Goal: Use online tool/utility: Utilize a website feature to perform a specific function

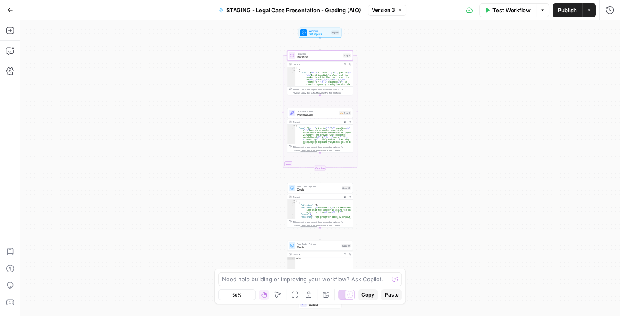
click at [9, 11] on icon "button" at bounding box center [10, 10] width 6 height 6
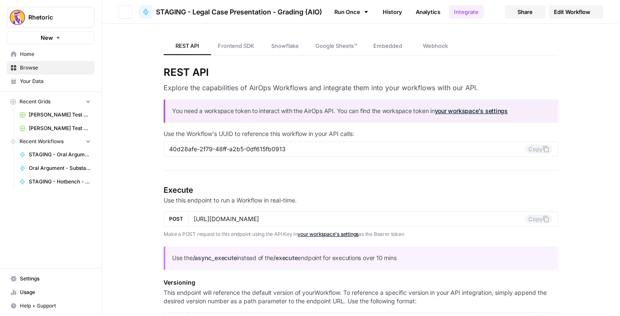
type input "[URL][DOMAIN_NAME]"
click at [125, 12] on div "Close sidebar" at bounding box center [134, 17] width 43 height 14
click at [120, 11] on button "Go back" at bounding box center [126, 12] width 14 height 14
click at [125, 9] on button "Go back" at bounding box center [126, 12] width 14 height 14
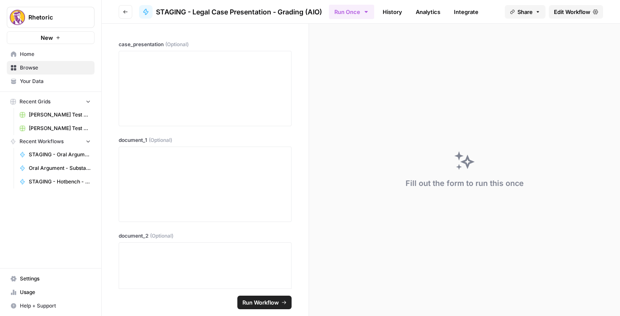
click at [120, 9] on button "Go back" at bounding box center [126, 12] width 14 height 14
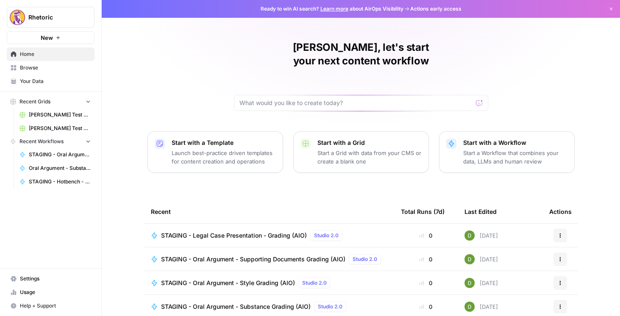
click at [37, 56] on span "Home" at bounding box center [55, 54] width 71 height 8
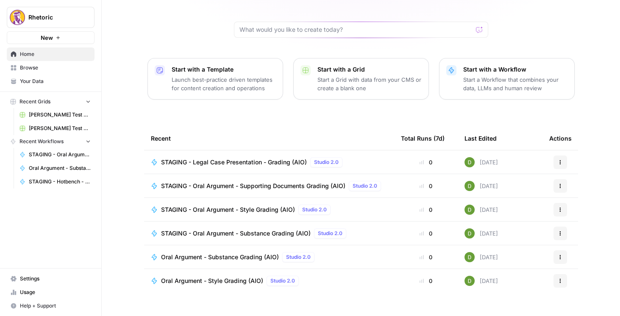
click at [43, 73] on link "Browse" at bounding box center [51, 68] width 88 height 14
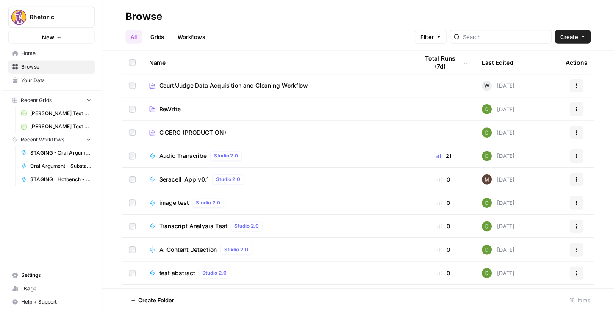
scroll to position [145, 0]
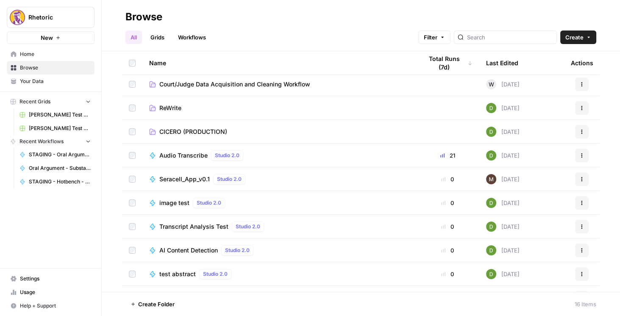
click at [188, 154] on span "Audio Transcribe" at bounding box center [183, 155] width 48 height 8
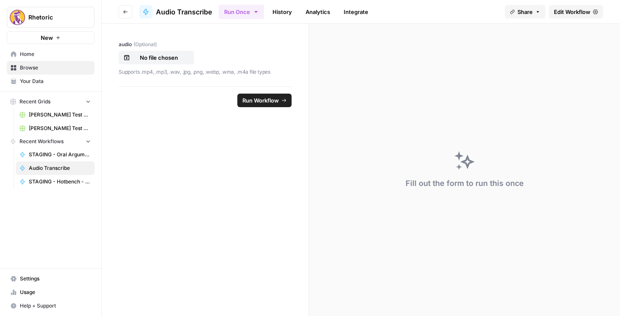
click at [582, 14] on span "Edit Workflow" at bounding box center [572, 12] width 36 height 8
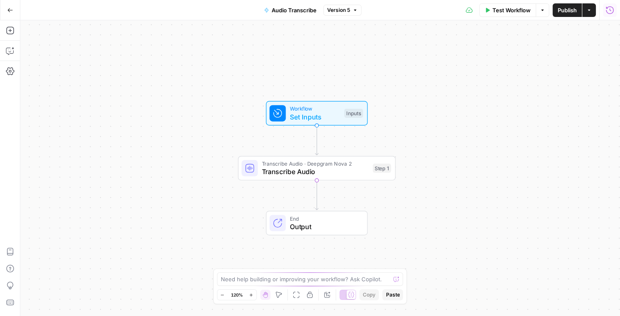
click at [612, 9] on icon "button" at bounding box center [610, 10] width 8 height 8
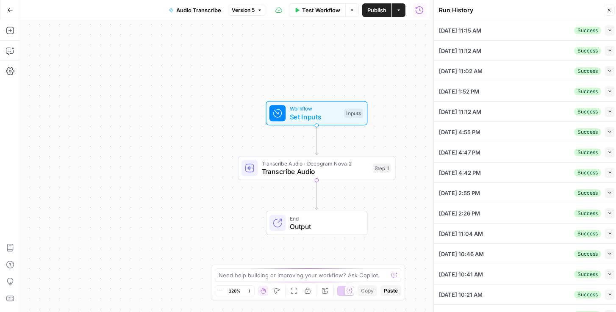
click at [610, 29] on button "Collapse" at bounding box center [610, 30] width 10 height 10
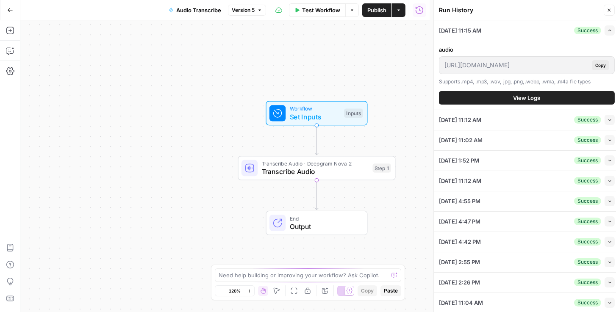
click at [527, 100] on span "View Logs" at bounding box center [527, 98] width 27 height 8
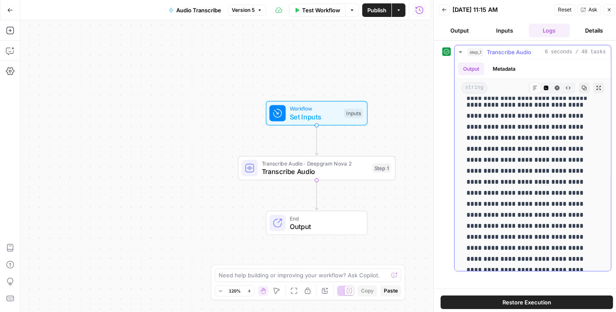
scroll to position [1017, 0]
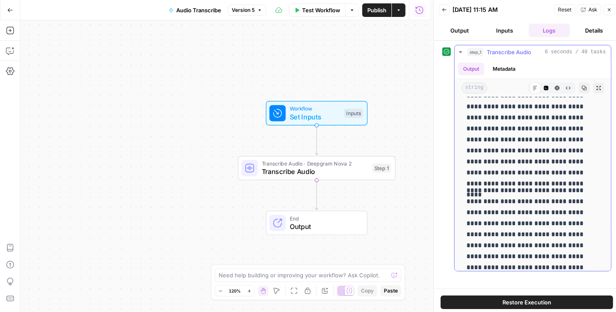
click at [544, 89] on icon "button" at bounding box center [546, 88] width 5 height 5
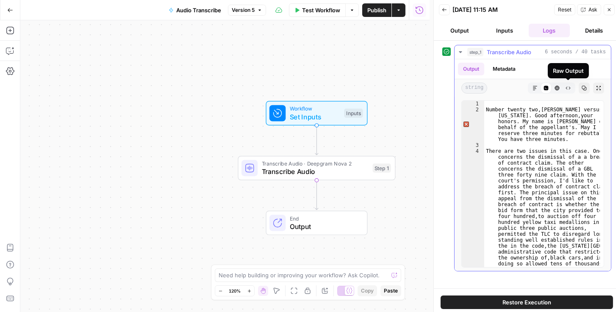
click at [564, 90] on button "Raw Output" at bounding box center [568, 88] width 11 height 11
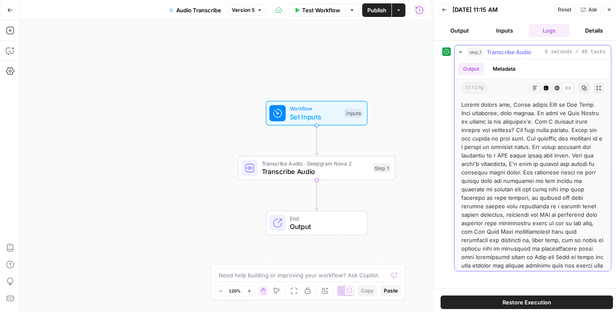
click at [555, 88] on icon "button" at bounding box center [557, 88] width 5 height 5
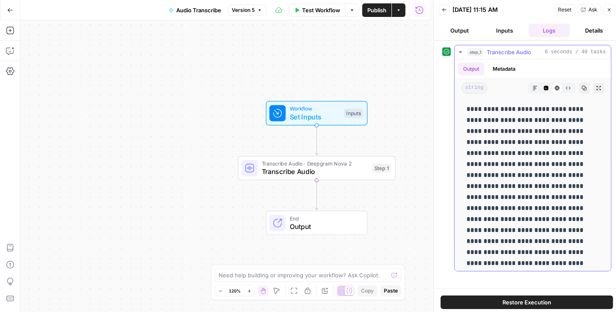
click at [507, 66] on button "Metadata" at bounding box center [504, 69] width 33 height 13
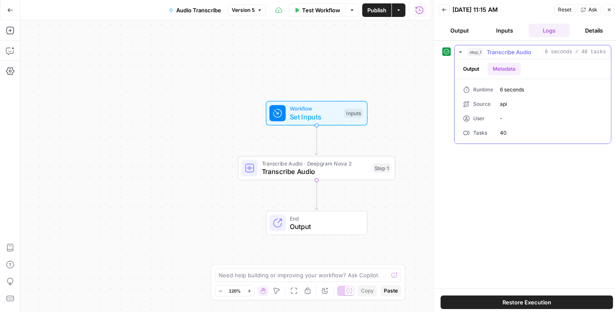
click at [478, 67] on button "Output" at bounding box center [471, 69] width 26 height 13
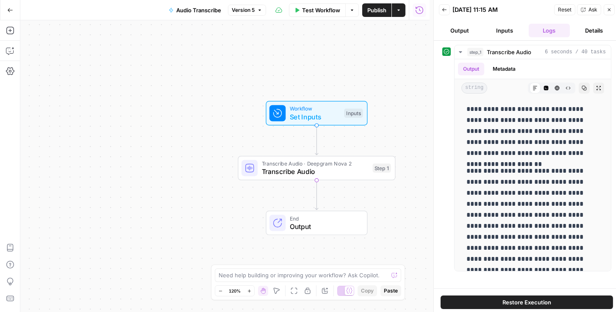
click at [509, 33] on button "Inputs" at bounding box center [505, 31] width 42 height 14
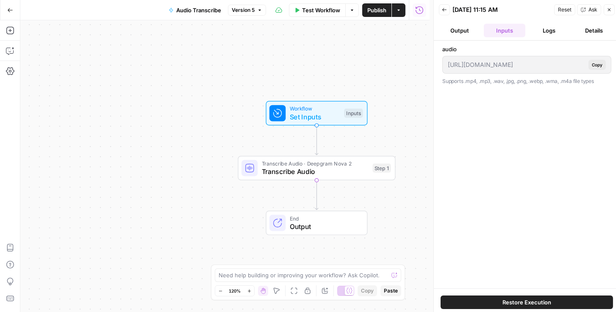
click at [552, 33] on button "Logs" at bounding box center [550, 31] width 42 height 14
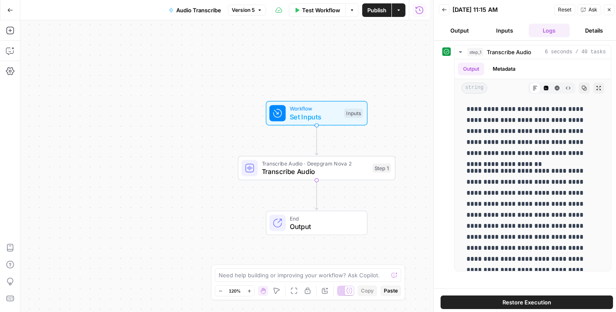
click at [290, 172] on span "Transcribe Audio" at bounding box center [315, 172] width 107 height 10
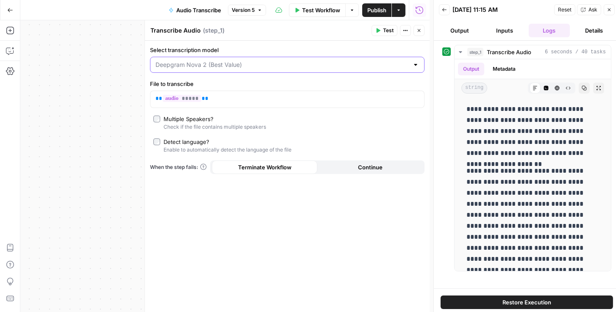
click at [291, 63] on input "Select transcription model" at bounding box center [283, 65] width 254 height 8
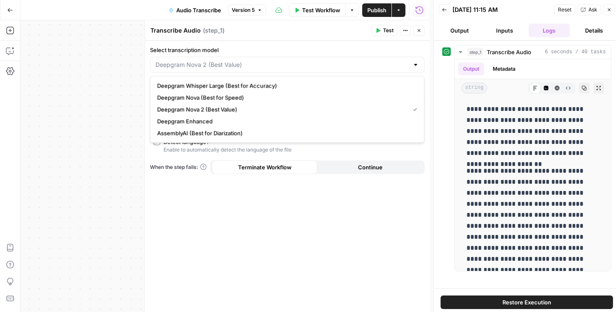
type input "Deepgram Nova 2 (Best Value)"
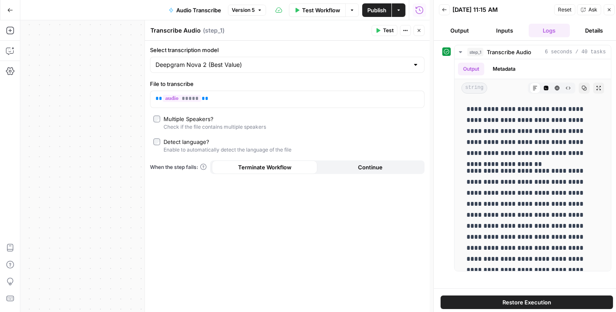
click at [194, 227] on div "Select transcription model Deepgram Nova 2 (Best Value) File to transcribe ** *…" at bounding box center [287, 177] width 285 height 272
click at [544, 86] on icon "button" at bounding box center [546, 88] width 5 height 5
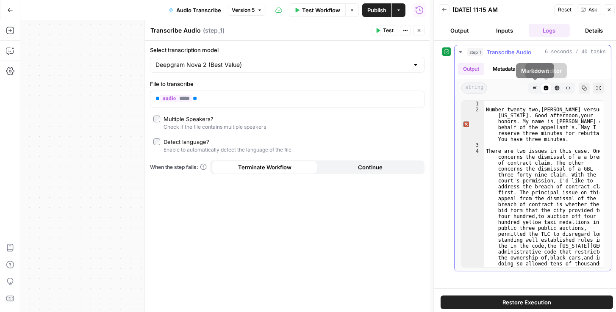
click at [546, 89] on icon at bounding box center [546, 88] width 5 height 5
click at [538, 89] on button "Markdown" at bounding box center [535, 88] width 11 height 11
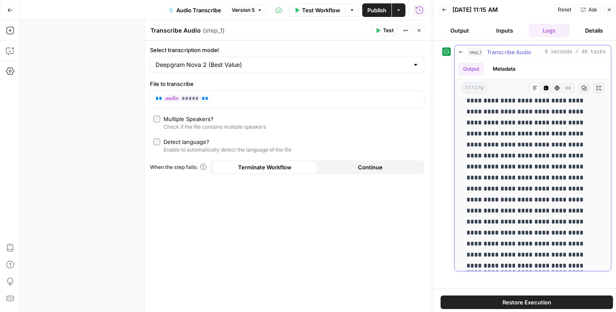
scroll to position [97, 0]
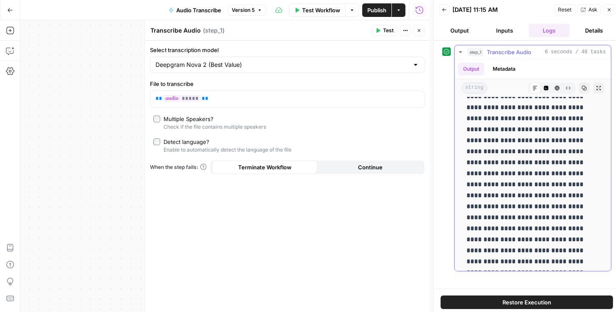
click at [544, 89] on icon "button" at bounding box center [546, 88] width 5 height 5
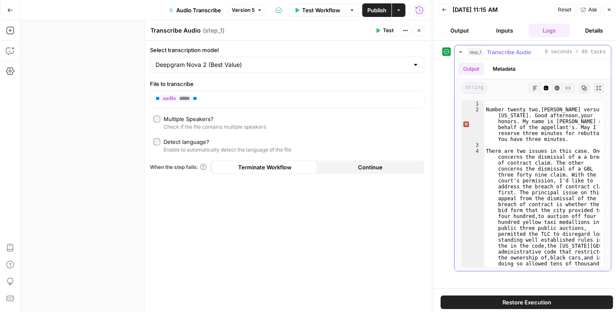
click at [565, 86] on button "Raw Output" at bounding box center [568, 88] width 11 height 11
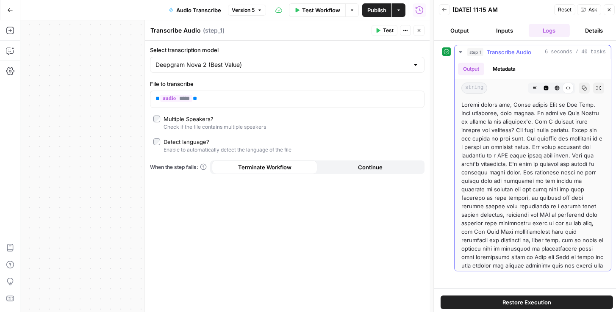
click at [461, 52] on icon "button" at bounding box center [460, 52] width 3 height 2
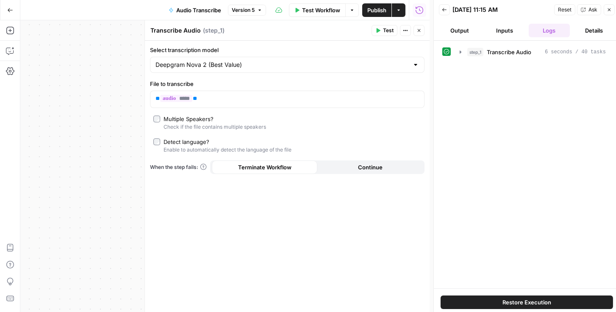
click at [468, 31] on button "Output" at bounding box center [460, 31] width 42 height 14
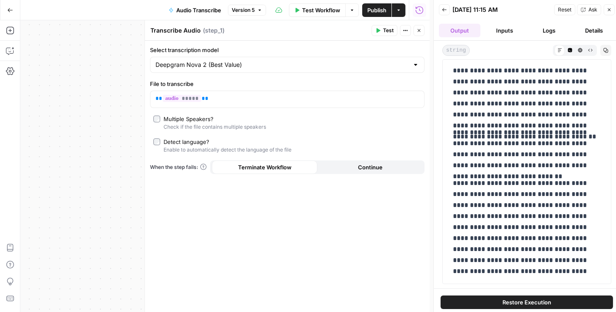
scroll to position [920, 0]
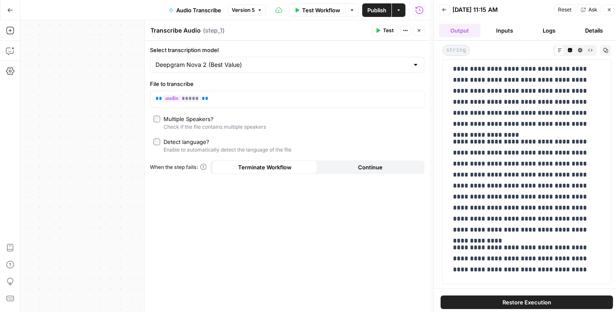
click at [446, 13] on button "Back" at bounding box center [444, 9] width 11 height 11
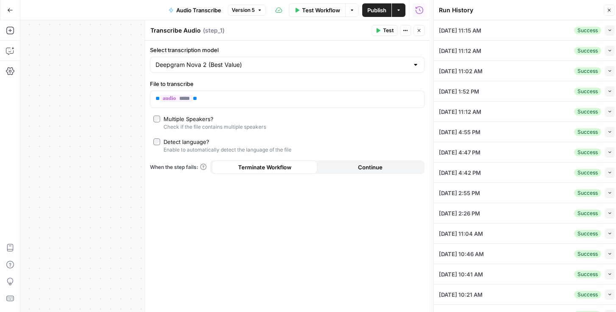
click at [608, 111] on icon "button" at bounding box center [610, 111] width 5 height 5
